Goal: Task Accomplishment & Management: Complete application form

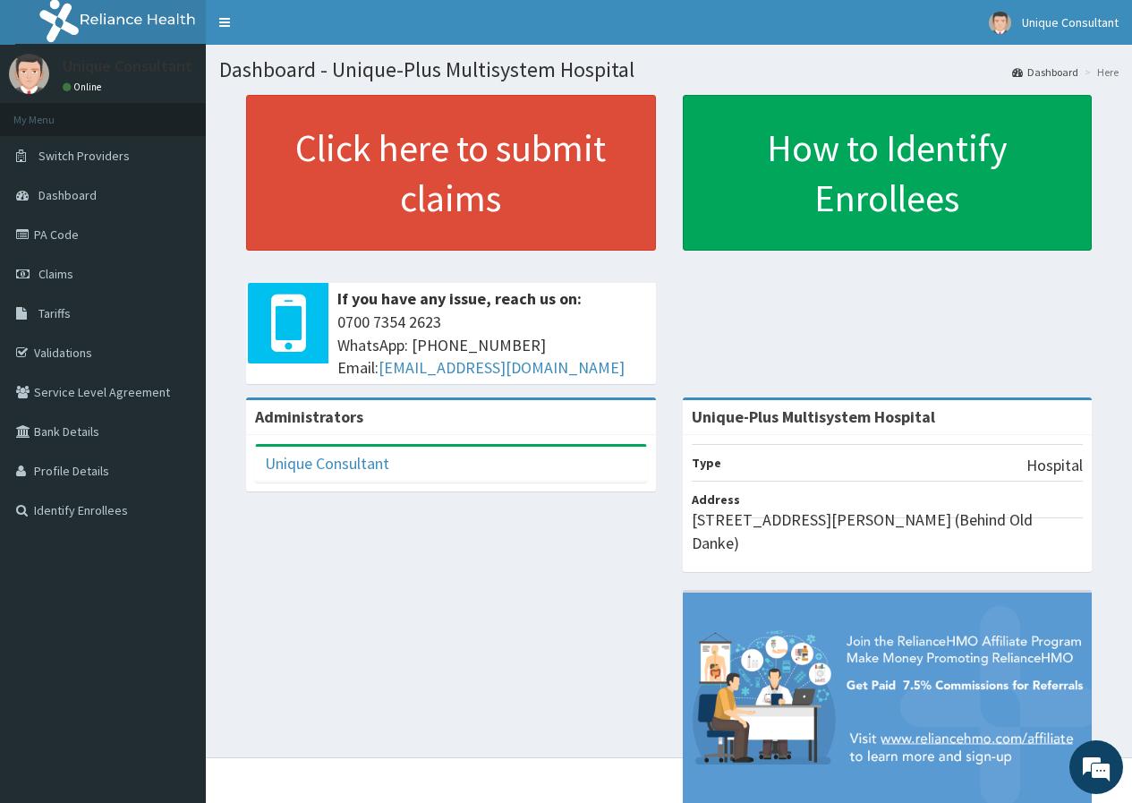
scroll to position [26, 0]
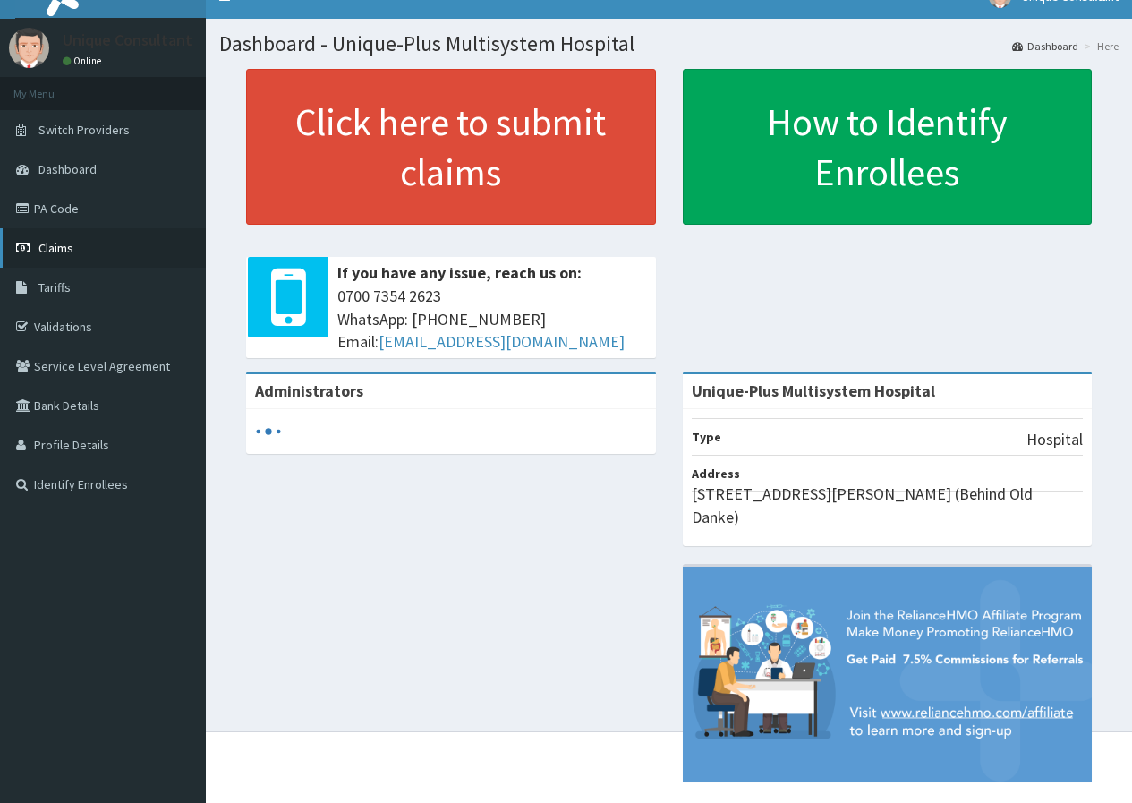
scroll to position [26, 0]
click at [55, 240] on span "Claims" at bounding box center [55, 248] width 35 height 16
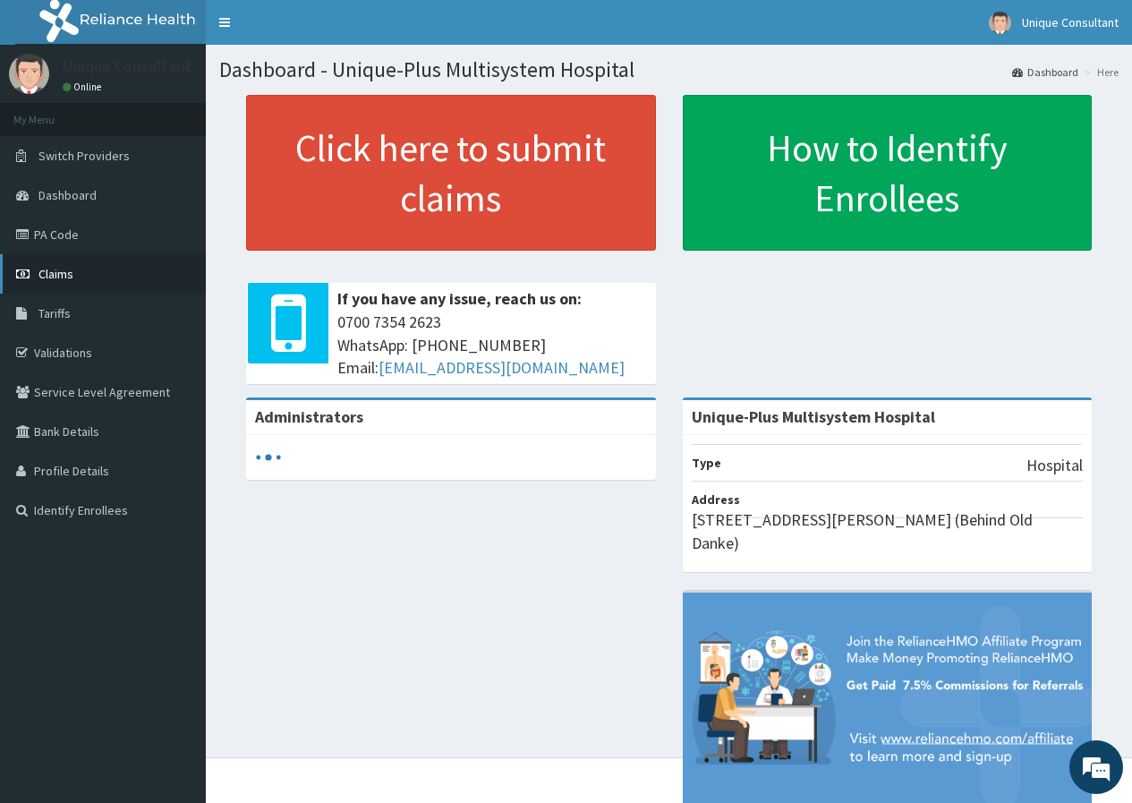
click at [34, 279] on link "Claims" at bounding box center [103, 273] width 206 height 39
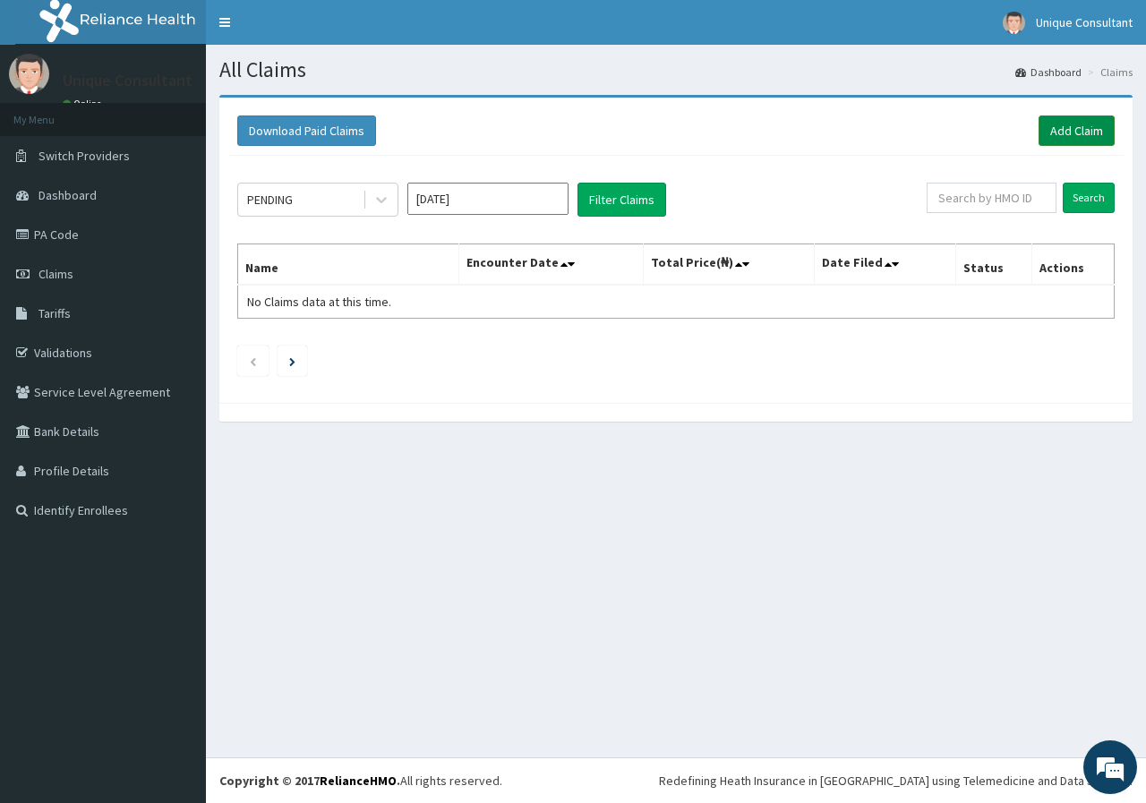
click at [1053, 133] on link "Add Claim" at bounding box center [1076, 130] width 76 height 30
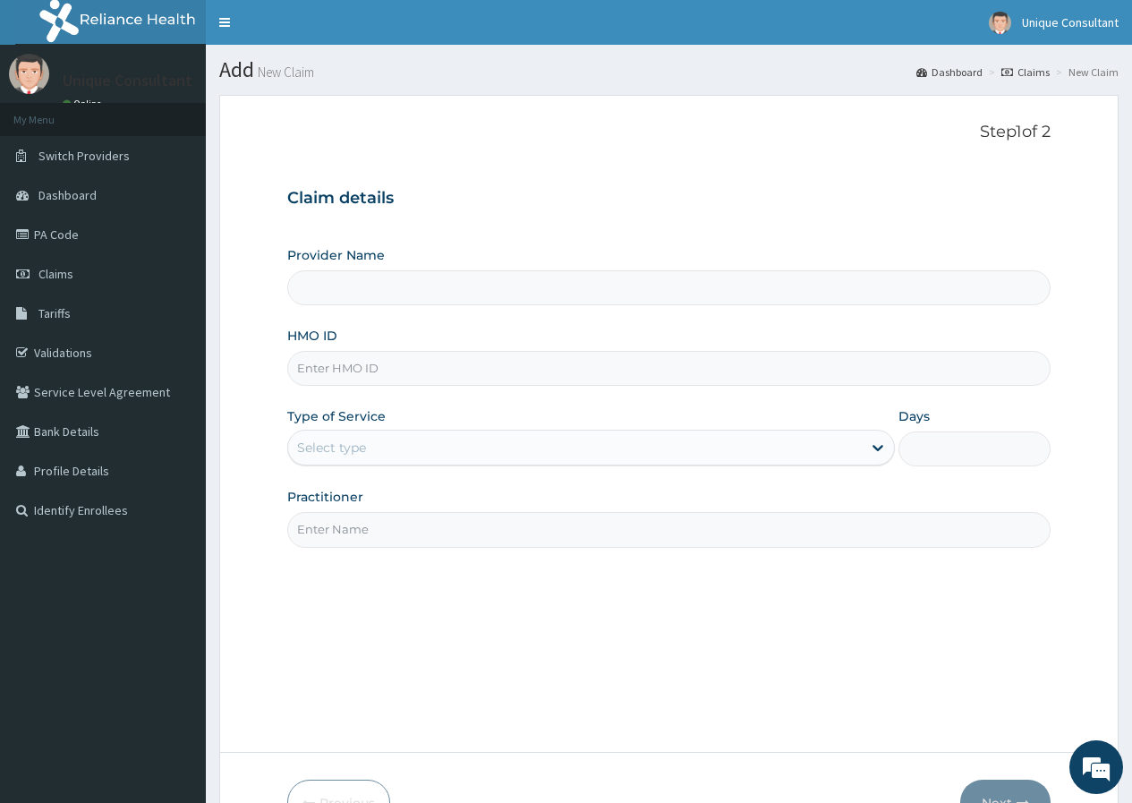
type input "Unique-Plus Multisystem Hospital"
